Goal: Find contact information: Find contact information

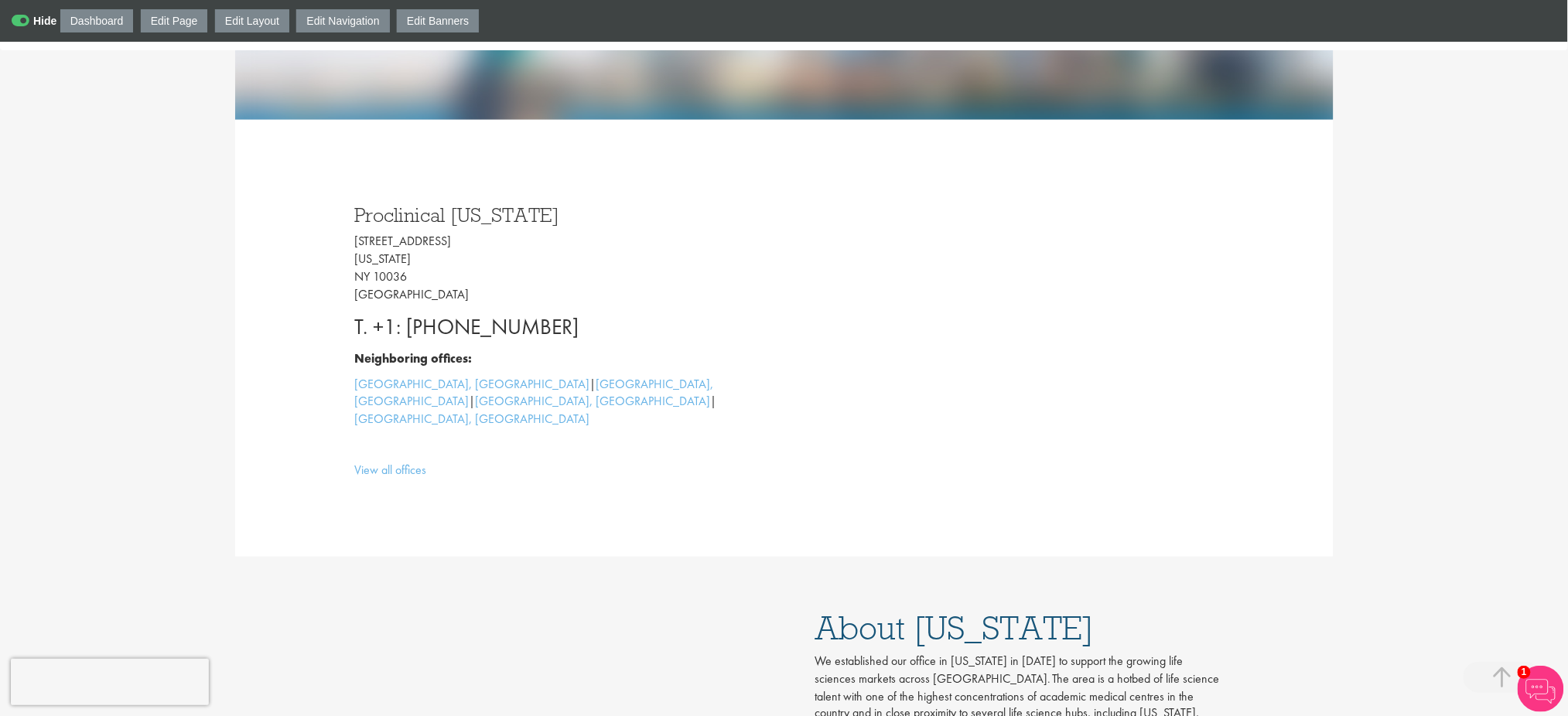
click at [176, 25] on link "Edit Page" at bounding box center [174, 21] width 67 height 23
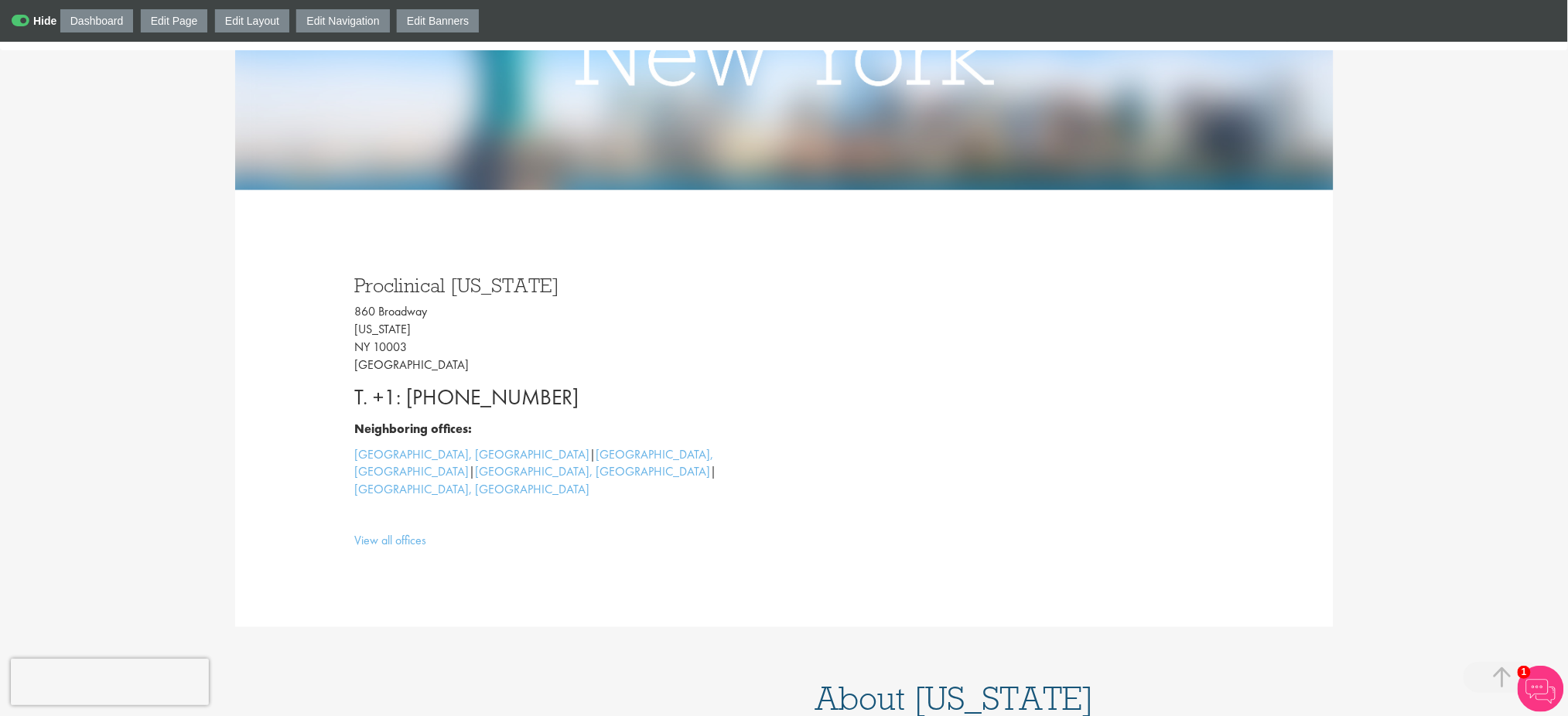
drag, startPoint x: 409, startPoint y: 358, endPoint x: 347, endPoint y: 283, distance: 97.3
click at [347, 283] on div "Proclinical [US_STATE] [STREET_ADDRESS][US_STATE] T. +1: [PHONE_NUMBER] Neighbo…" at bounding box center [563, 408] width 441 height 298
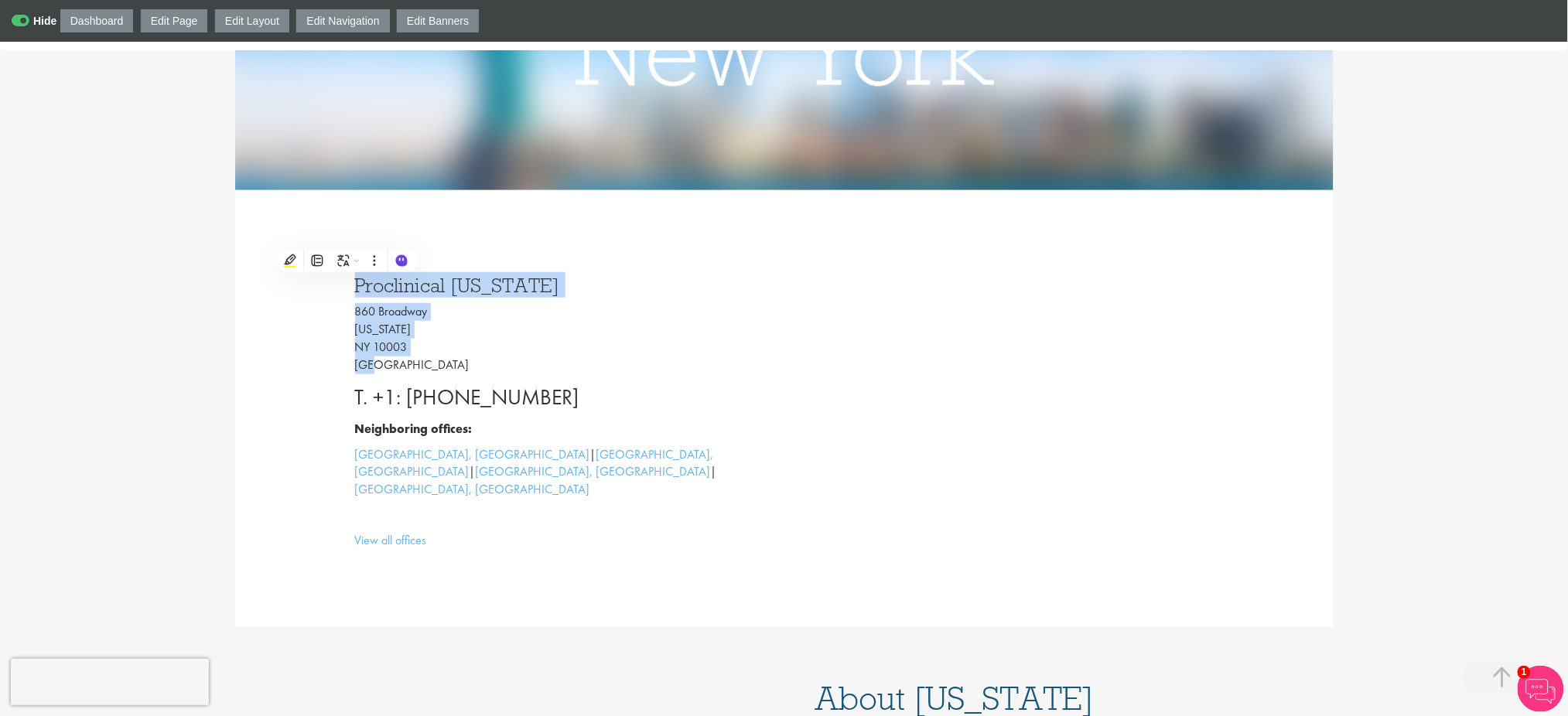
copy div "Proclinical [US_STATE] [STREET_ADDRESS][US_STATE]"
